Goal: Task Accomplishment & Management: Use online tool/utility

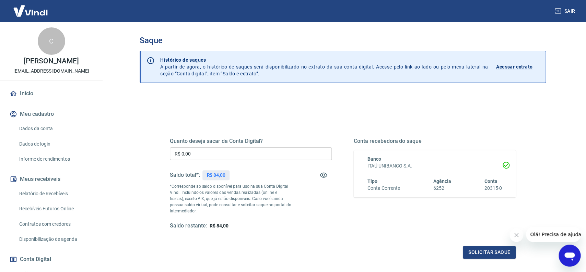
click at [213, 154] on input "R$ 0,00" at bounding box center [251, 153] width 162 height 13
type input "R$ 84,00"
click at [474, 252] on button "Solicitar saque" at bounding box center [489, 252] width 53 height 13
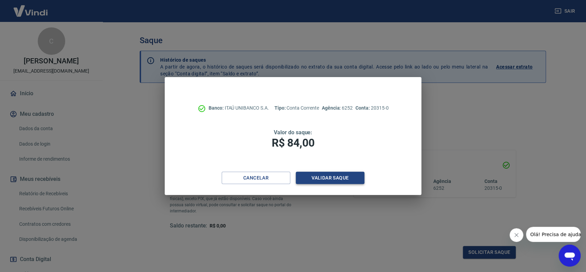
click at [355, 181] on button "Validar saque" at bounding box center [330, 178] width 69 height 13
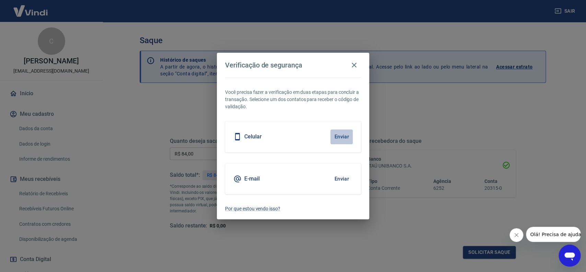
click at [342, 135] on button "Enviar" at bounding box center [341, 137] width 22 height 14
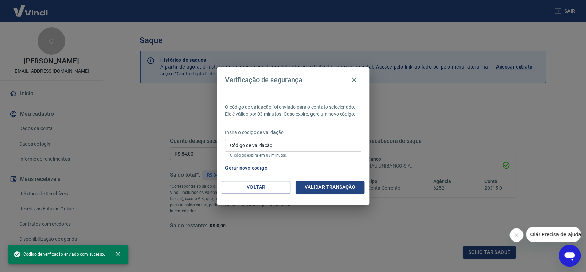
click at [315, 146] on input "Código de validação" at bounding box center [293, 145] width 136 height 13
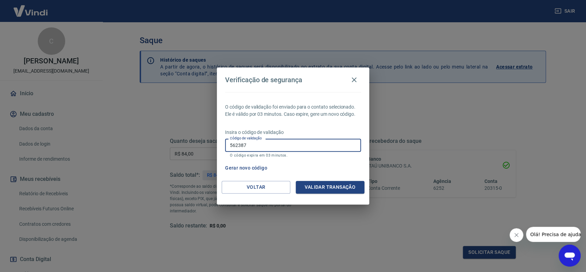
type input "562387"
click at [347, 186] on button "Validar transação" at bounding box center [330, 187] width 69 height 13
